Goal: Transaction & Acquisition: Purchase product/service

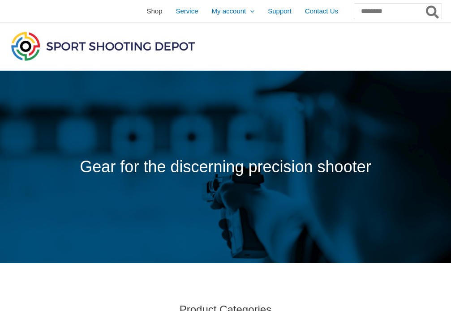
click at [147, 13] on span "Shop" at bounding box center [155, 11] width 16 height 22
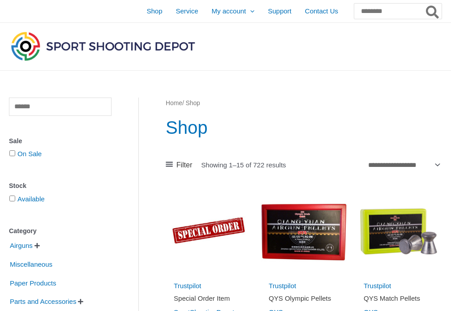
click at [40, 243] on span "" at bounding box center [37, 246] width 5 height 6
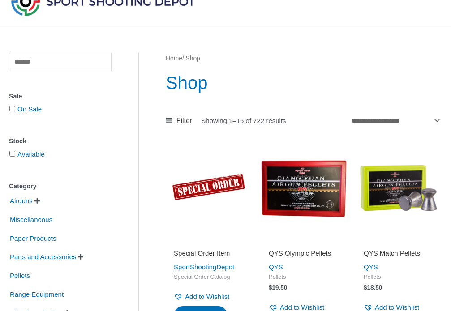
scroll to position [45, 0]
click at [37, 198] on span "" at bounding box center [37, 201] width 5 height 6
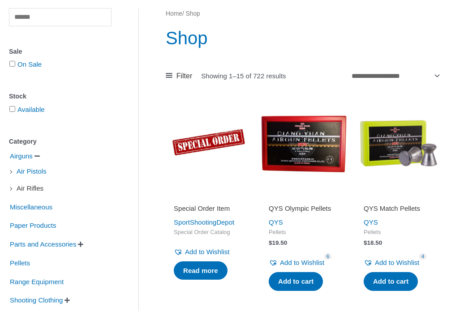
click at [21, 190] on span "Air Rifles" at bounding box center [30, 188] width 29 height 15
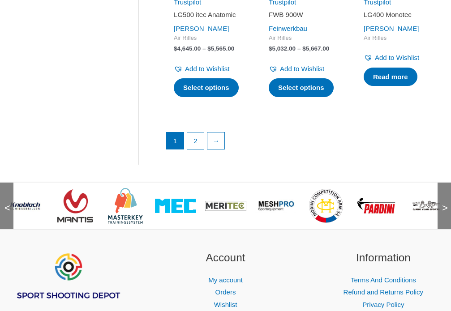
scroll to position [1255, 0]
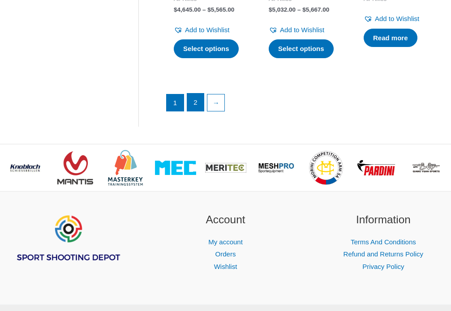
click at [194, 112] on link "2" at bounding box center [195, 103] width 17 height 18
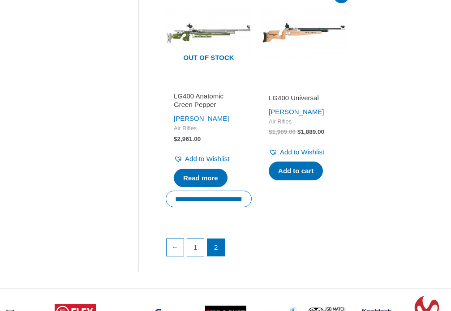
scroll to position [672, 0]
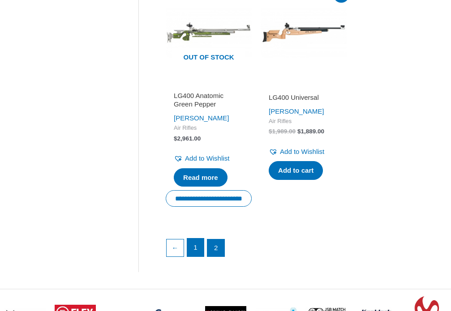
click at [197, 257] on link "1" at bounding box center [195, 248] width 17 height 18
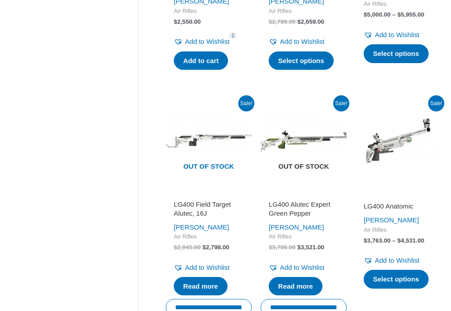
scroll to position [807, 0]
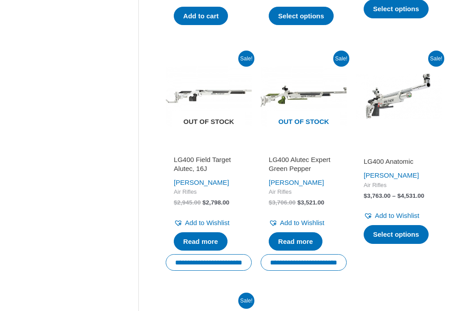
click at [201, 133] on img at bounding box center [209, 96] width 86 height 86
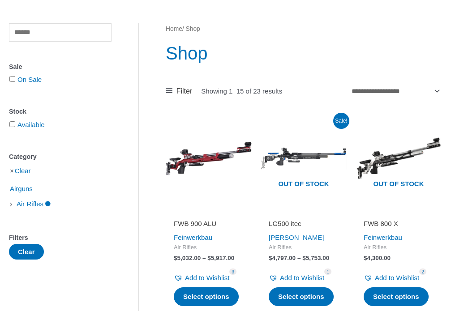
scroll to position [134, 0]
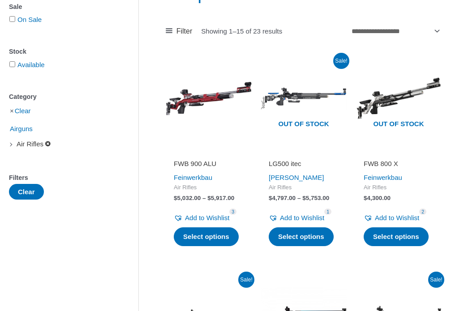
click at [49, 145] on link "Air Rifles" at bounding box center [34, 144] width 36 height 8
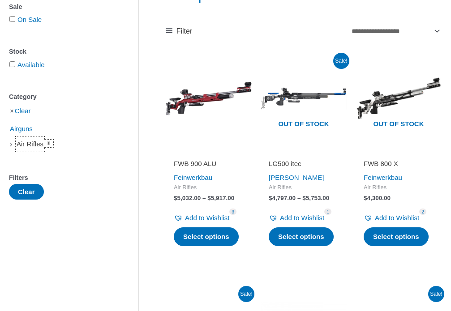
scroll to position [224, 0]
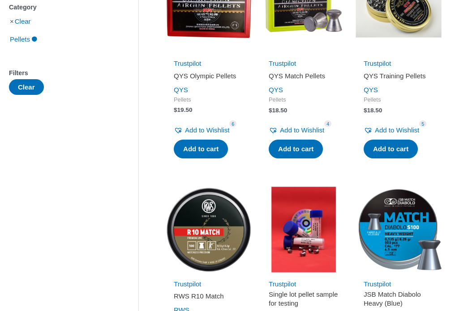
scroll to position [90, 0]
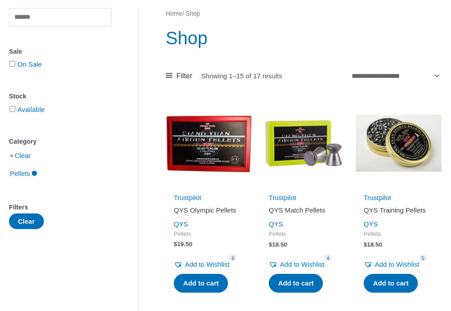
click at [12, 158] on li "Clear" at bounding box center [60, 156] width 103 height 16
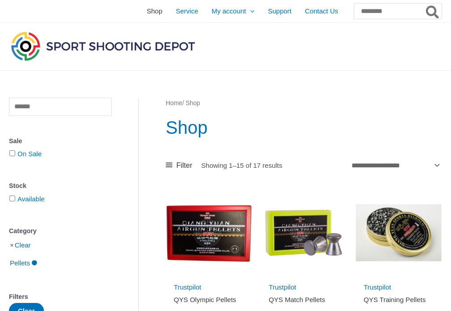
click at [147, 7] on span "Shop" at bounding box center [155, 11] width 16 height 22
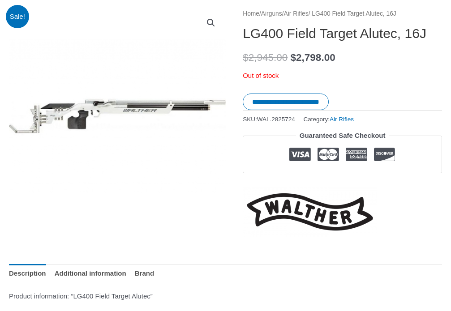
scroll to position [90, 0]
click at [84, 108] on img at bounding box center [117, 116] width 217 height 217
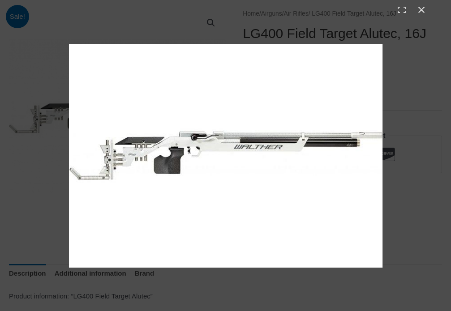
click at [248, 142] on img at bounding box center [226, 156] width 314 height 224
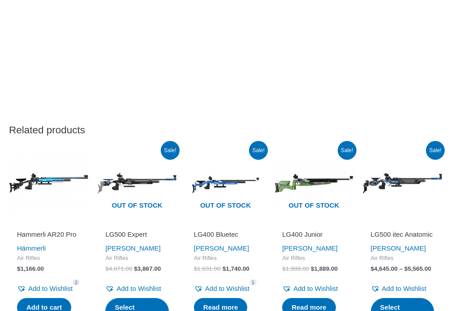
scroll to position [1278, 0]
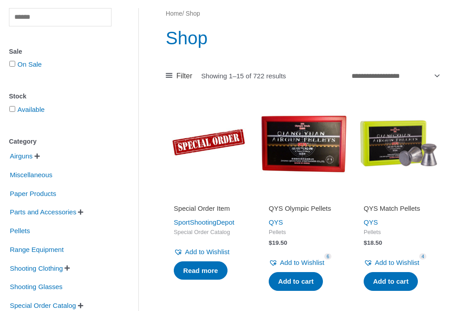
scroll to position [90, 0]
click at [39, 155] on span "" at bounding box center [37, 156] width 5 height 6
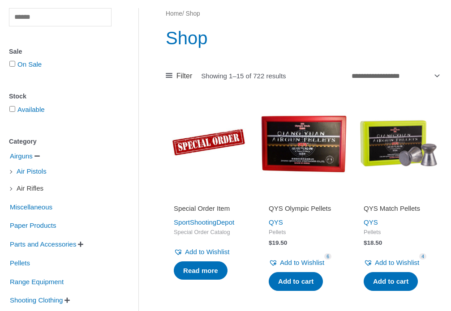
click at [29, 190] on span "Air Rifles" at bounding box center [30, 188] width 29 height 15
click at [38, 191] on span "Air Rifles" at bounding box center [30, 188] width 29 height 15
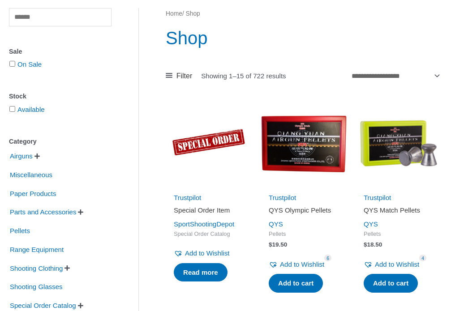
scroll to position [179, 0]
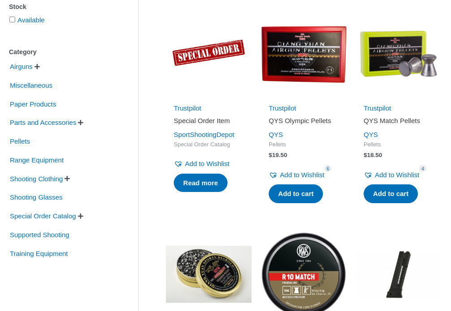
click at [40, 66] on span "" at bounding box center [37, 67] width 5 height 6
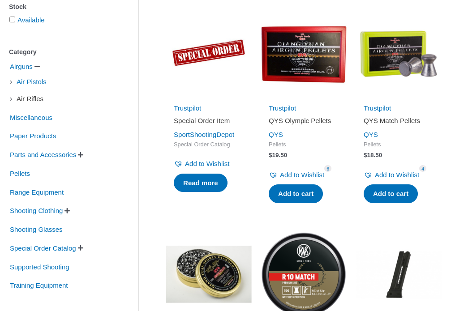
click at [30, 100] on span "Air Rifles" at bounding box center [30, 98] width 29 height 15
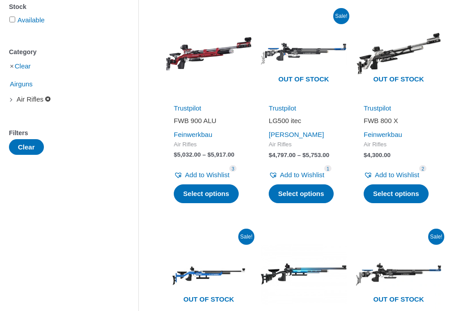
click at [18, 100] on span "Air Rifles" at bounding box center [30, 99] width 29 height 15
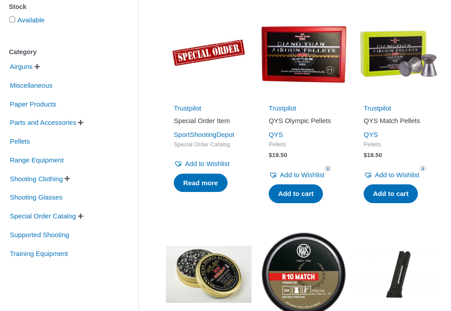
scroll to position [134, 0]
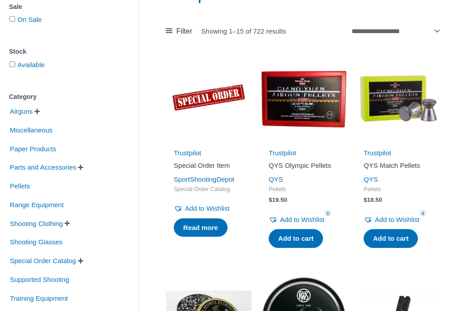
click at [38, 111] on span "" at bounding box center [37, 111] width 5 height 6
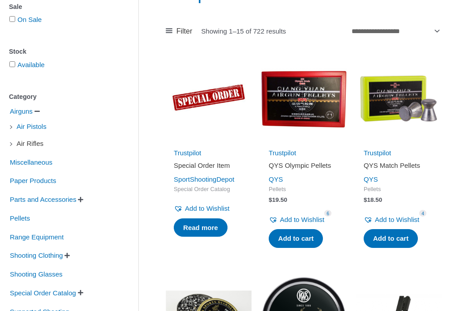
click at [30, 146] on span "Air Rifles" at bounding box center [30, 143] width 29 height 15
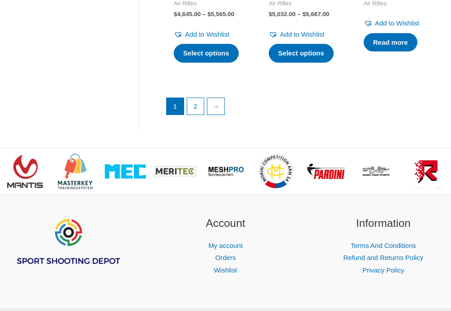
scroll to position [1255, 0]
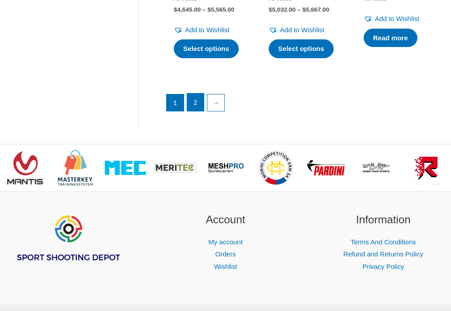
click at [192, 112] on link "2" at bounding box center [195, 103] width 17 height 18
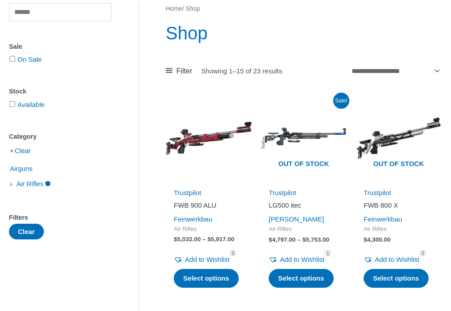
scroll to position [0, 0]
